Goal: Task Accomplishment & Management: Use online tool/utility

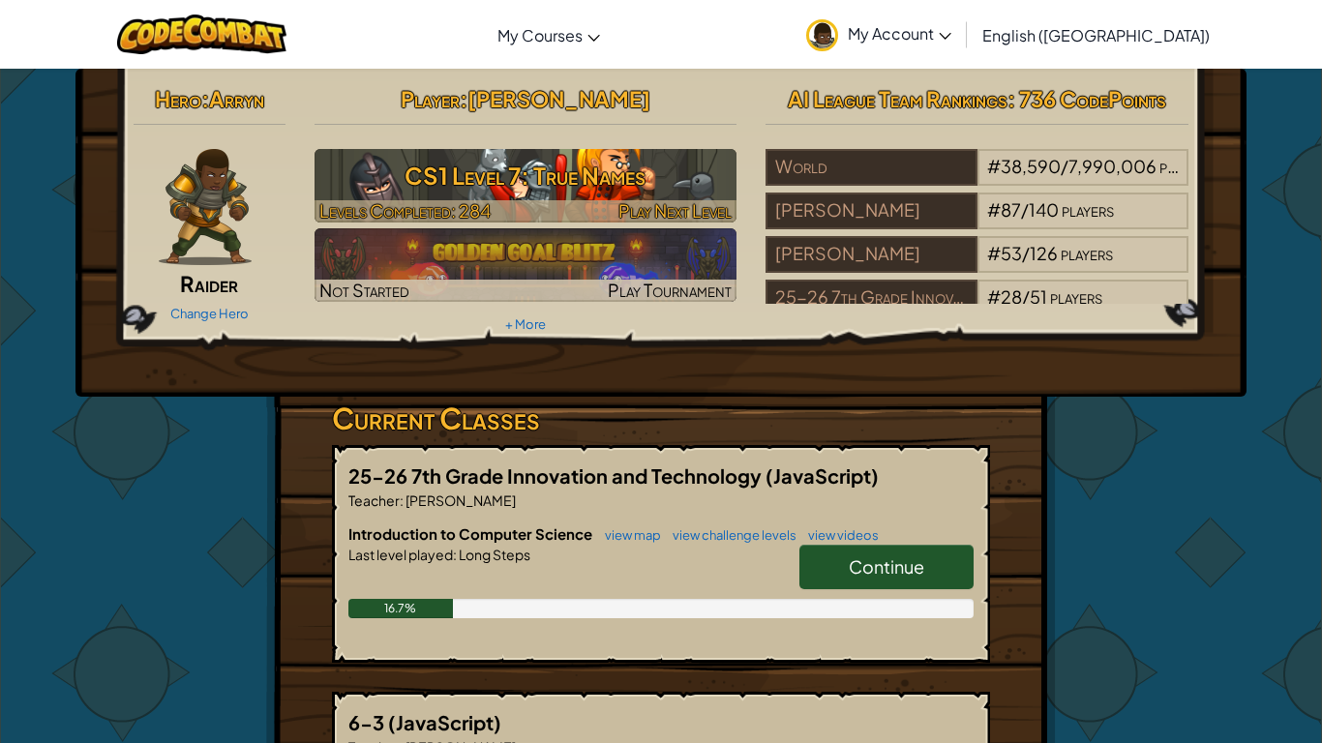
click at [597, 164] on h3 "CS1 Level 7: True Names" at bounding box center [526, 176] width 423 height 44
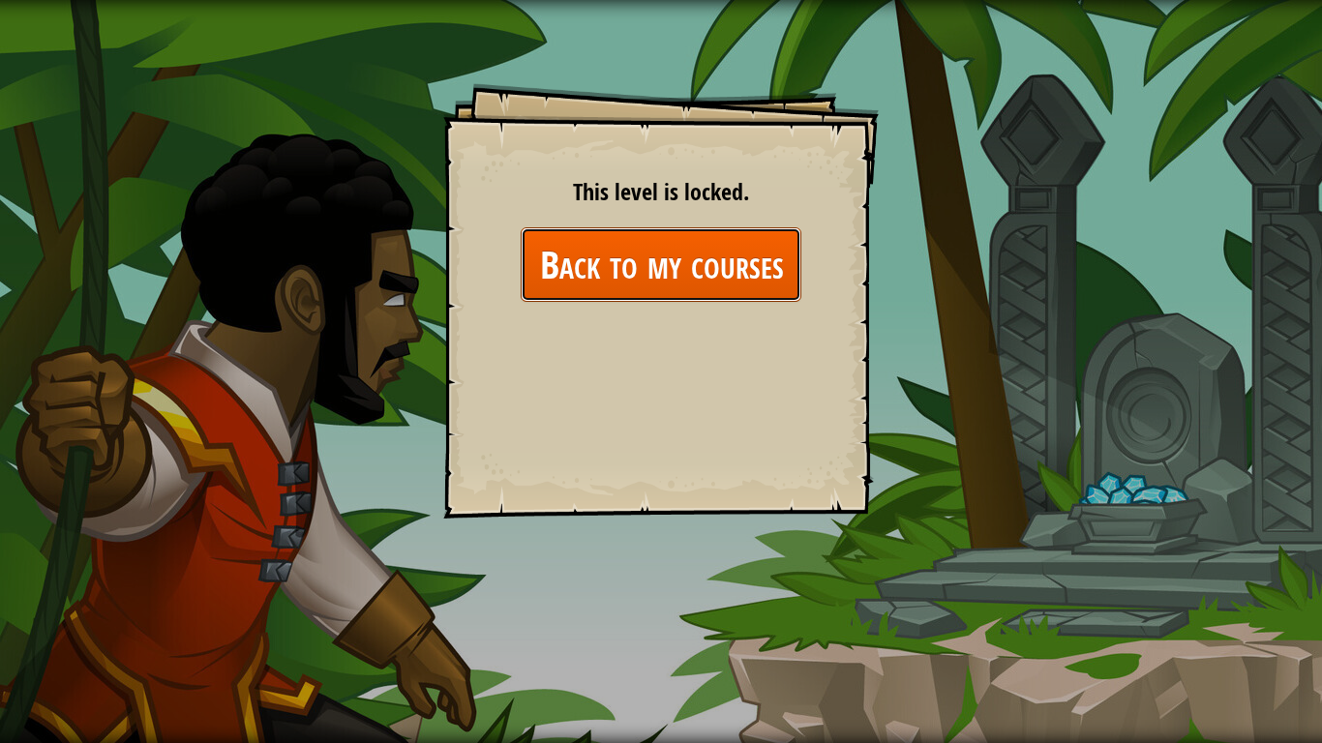
click at [680, 277] on link "Back to my courses" at bounding box center [661, 264] width 281 height 75
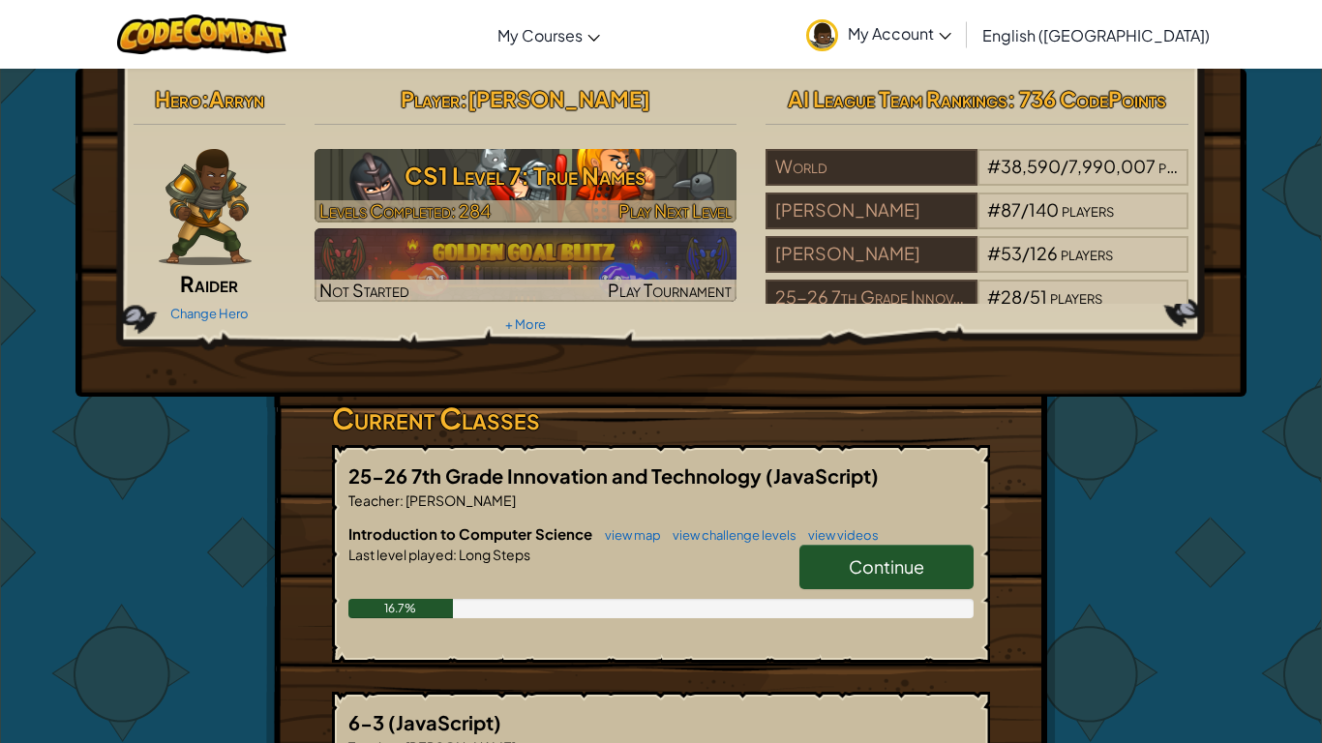
click at [625, 184] on h3 "CS1 Level 7: True Names" at bounding box center [526, 176] width 423 height 44
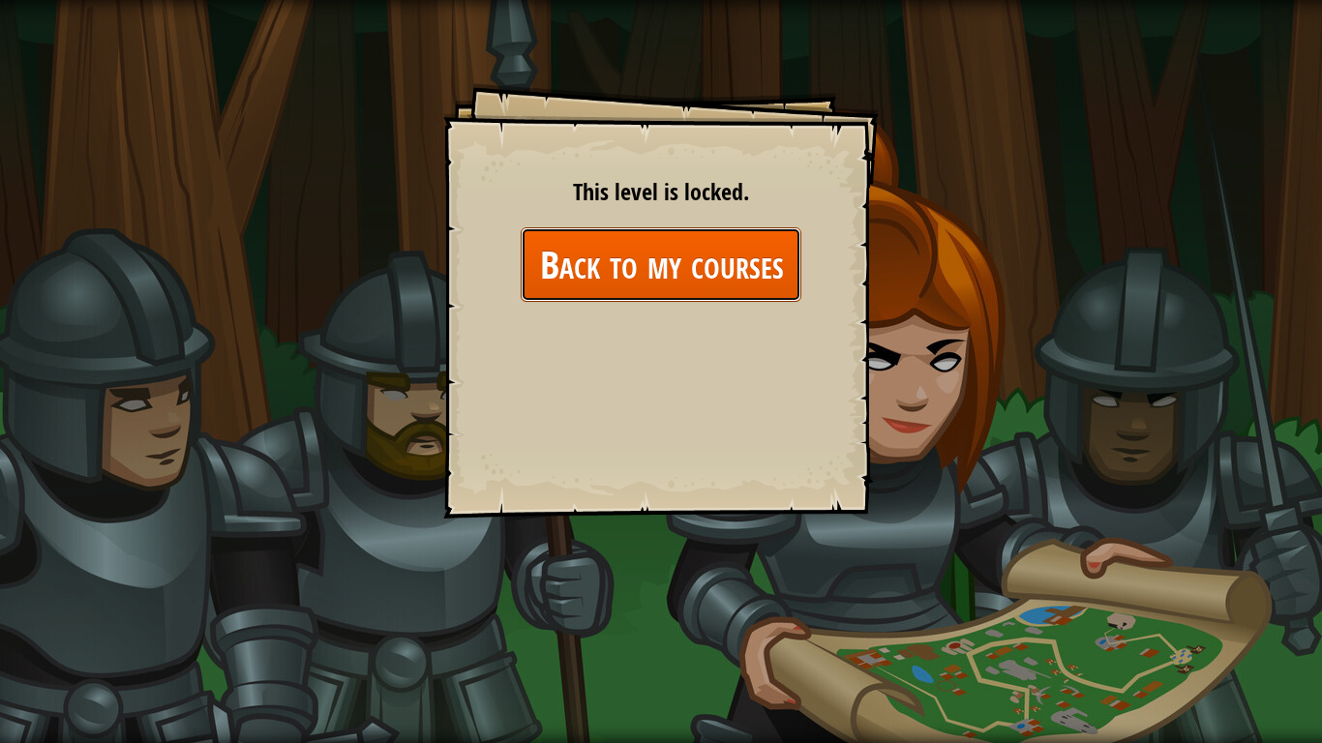
click at [725, 250] on link "Back to my courses" at bounding box center [661, 264] width 281 height 75
